Goal: Navigation & Orientation: Find specific page/section

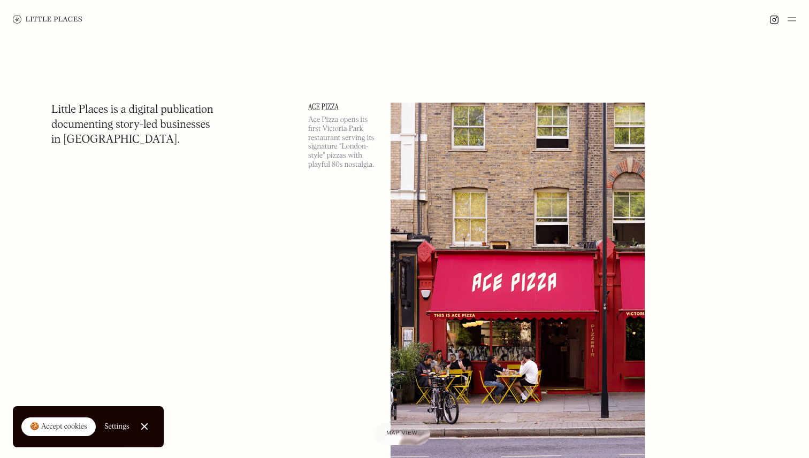
click at [102, 117] on h1 "Little Places is a digital publication documenting story-led businesses in [GEO…" at bounding box center [132, 125] width 162 height 45
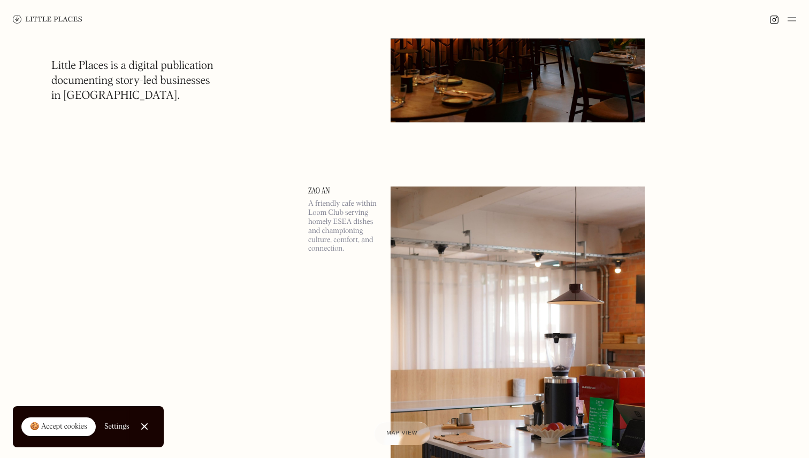
scroll to position [1564, 0]
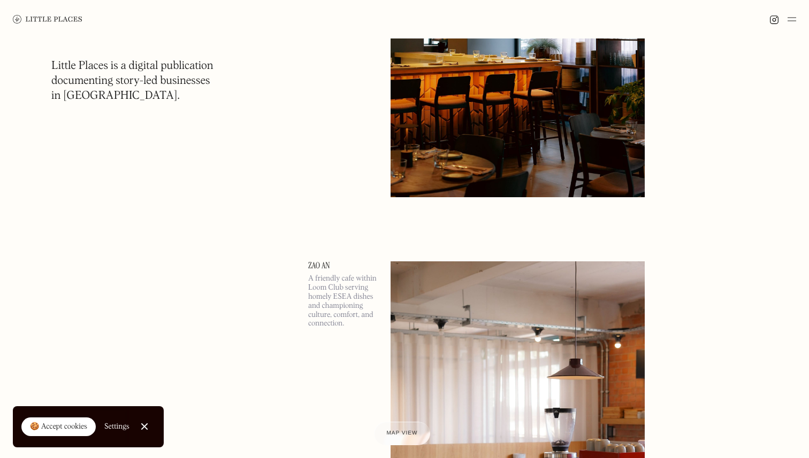
click at [24, 15] on img at bounding box center [48, 19] width 70 height 9
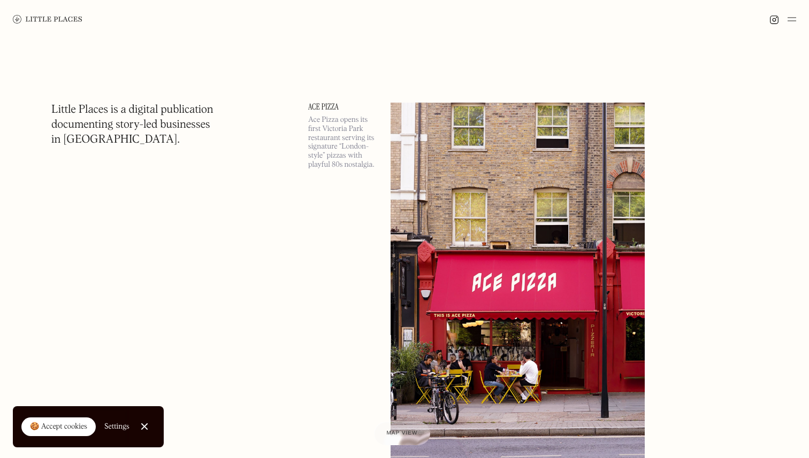
click at [789, 23] on img at bounding box center [791, 19] width 9 height 13
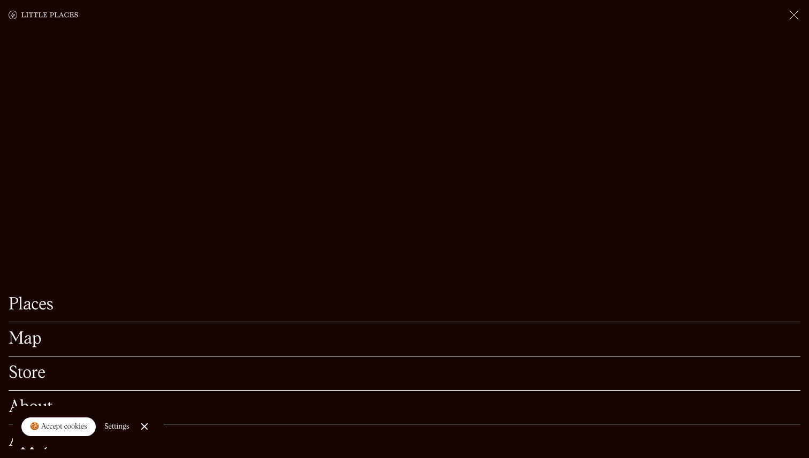
scroll to position [190, 0]
click at [34, 306] on link "Places" at bounding box center [404, 305] width 791 height 17
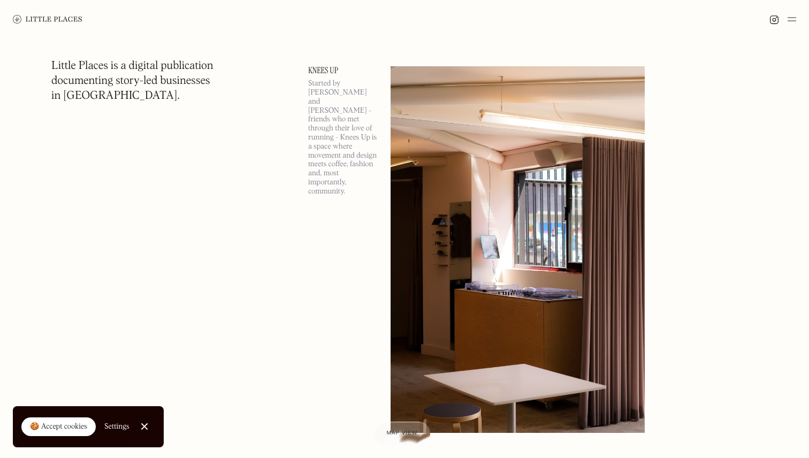
scroll to position [3154, 0]
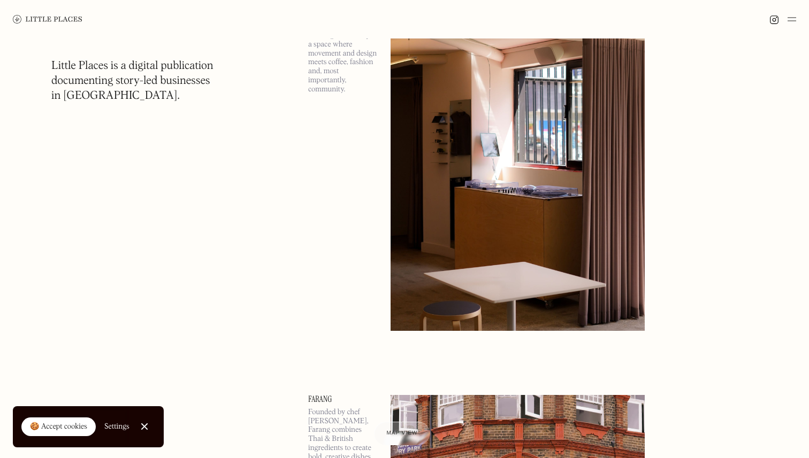
click at [769, 16] on img at bounding box center [774, 20] width 10 height 10
click at [775, 18] on img at bounding box center [774, 20] width 10 height 10
click at [789, 20] on img at bounding box center [791, 19] width 9 height 13
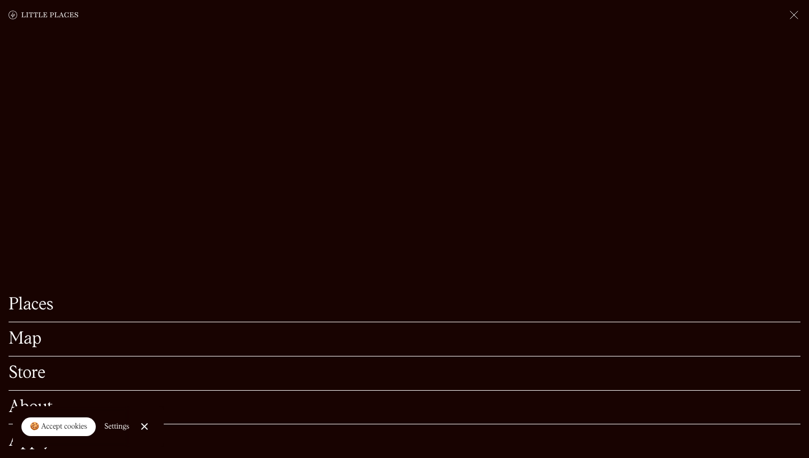
scroll to position [3230, 0]
click at [37, 374] on link "Store" at bounding box center [404, 373] width 791 height 17
